Goal: Task Accomplishment & Management: Manage account settings

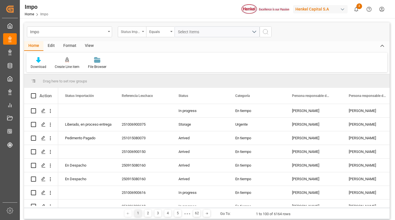
click at [142, 30] on div "Status Importación" at bounding box center [132, 31] width 28 height 11
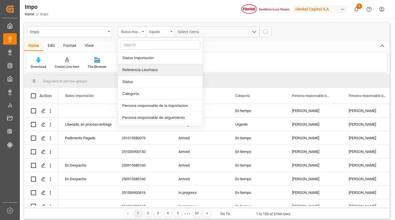
click at [146, 68] on div "Referencia Leschaco" at bounding box center [160, 70] width 85 height 12
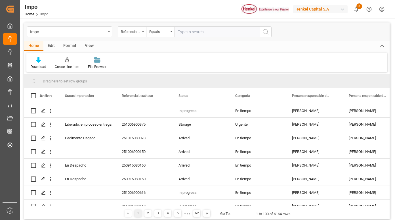
click at [193, 31] on input "text" at bounding box center [217, 31] width 85 height 11
type input "250906900876"
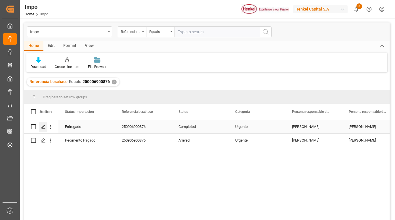
click at [42, 127] on icon "Press SPACE to select this row." at bounding box center [43, 126] width 5 height 5
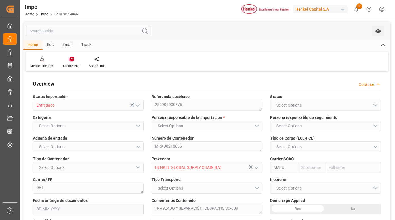
type input "Maersk"
type input "Maersk Line AS"
type input "5"
type input "50"
type input "24"
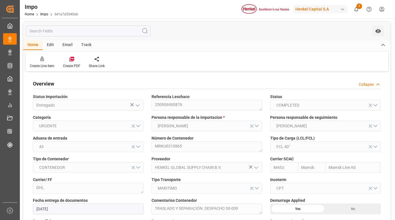
type input "19-09-2025"
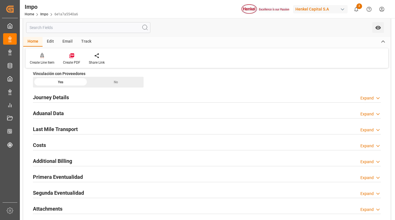
scroll to position [426, 0]
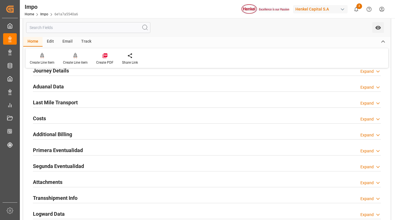
click at [70, 150] on h2 "Primera Eventualidad" at bounding box center [58, 150] width 50 height 8
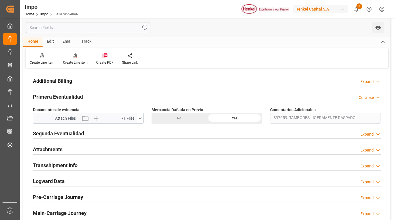
scroll to position [483, 0]
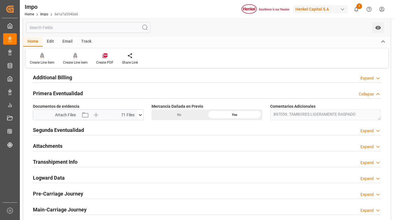
click at [141, 113] on icon at bounding box center [140, 115] width 6 height 6
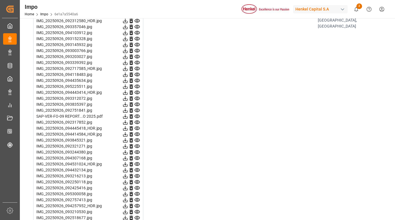
scroll to position [811, 0]
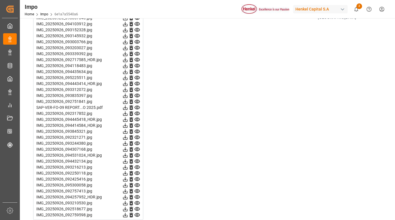
click at [138, 107] on icon at bounding box center [137, 108] width 6 height 6
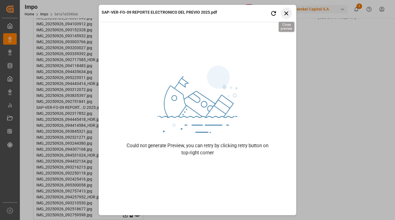
click at [290, 14] on icon "button" at bounding box center [286, 13] width 7 height 7
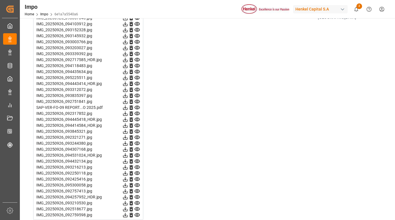
click at [137, 108] on icon at bounding box center [137, 108] width 5 height 4
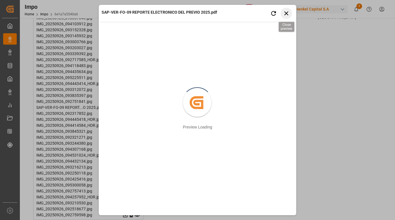
click at [286, 13] on icon "button" at bounding box center [287, 13] width 4 height 4
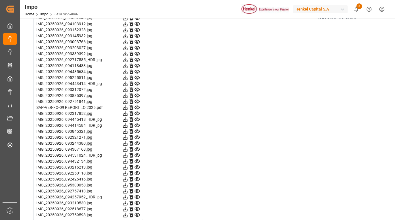
scroll to position [809, 0]
